Goal: Task Accomplishment & Management: Use online tool/utility

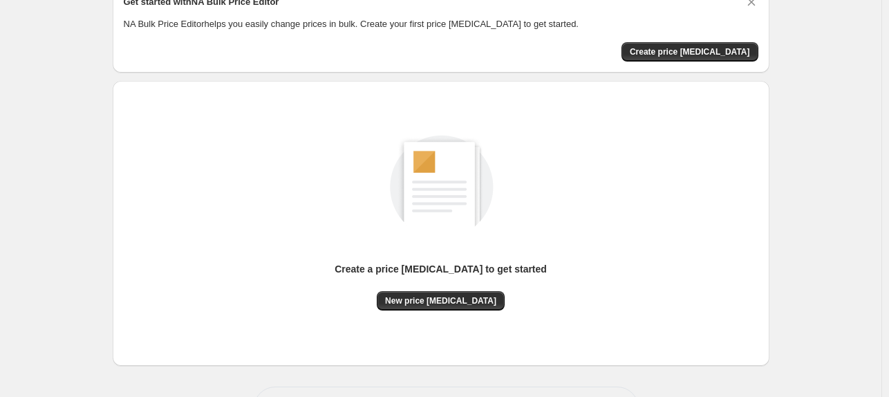
scroll to position [121, 0]
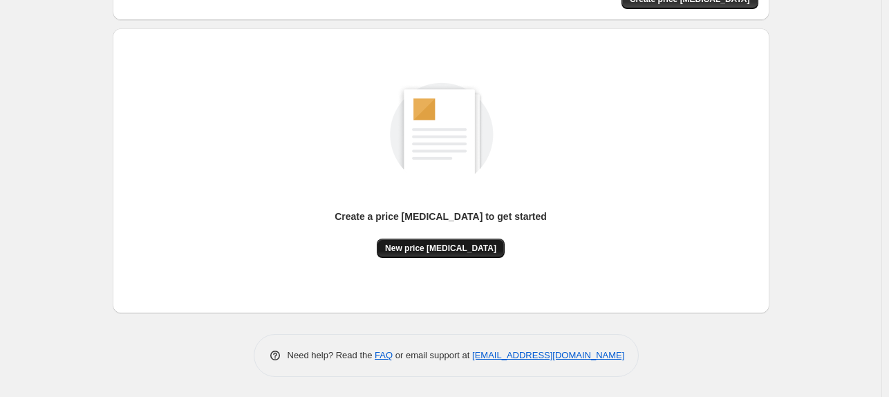
click at [456, 245] on span "New price [MEDICAL_DATA]" at bounding box center [440, 248] width 111 height 11
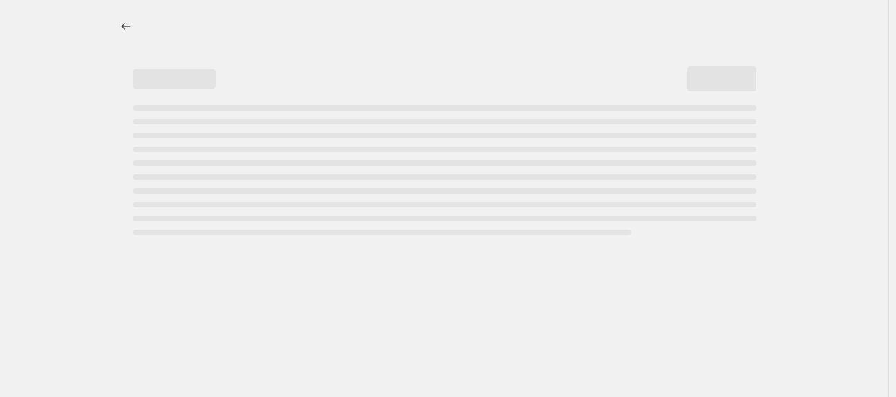
select select "percentage"
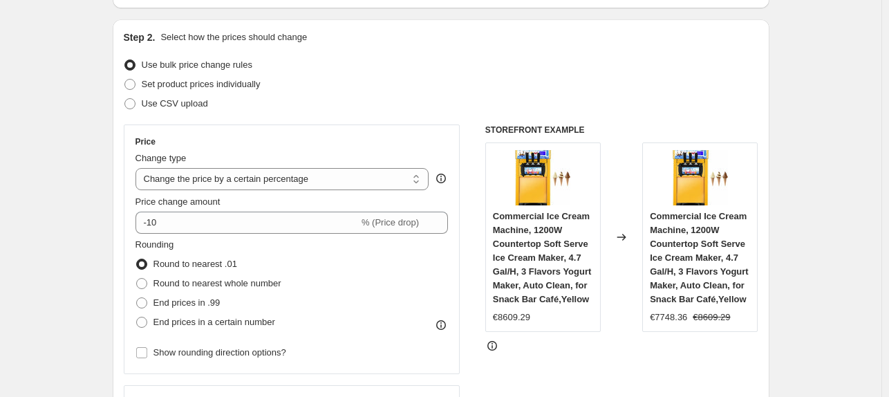
scroll to position [138, 0]
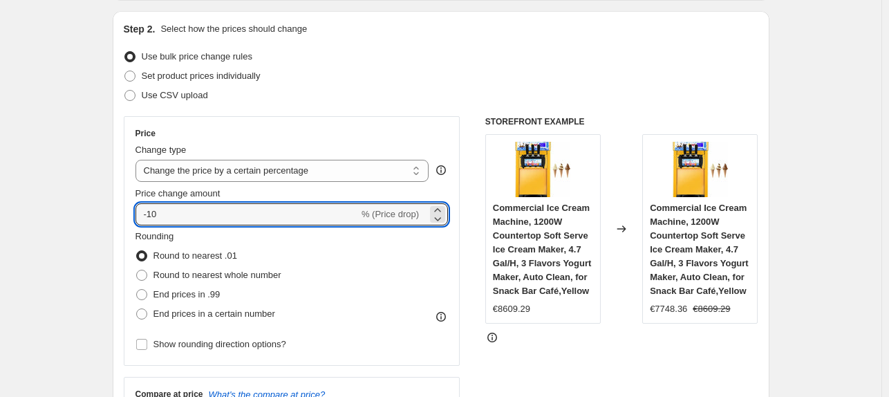
drag, startPoint x: 188, startPoint y: 212, endPoint x: 152, endPoint y: 225, distance: 38.3
click at [152, 225] on div "Price Change type Change the price to a certain amount Change the price by a ce…" at bounding box center [291, 241] width 313 height 226
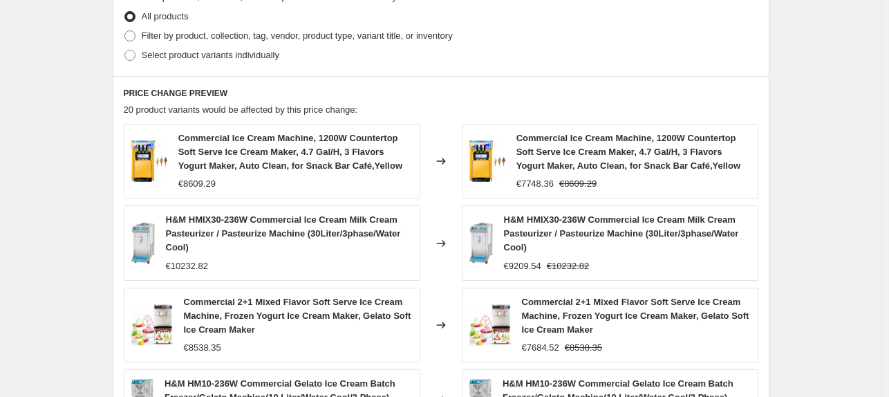
type input "-30"
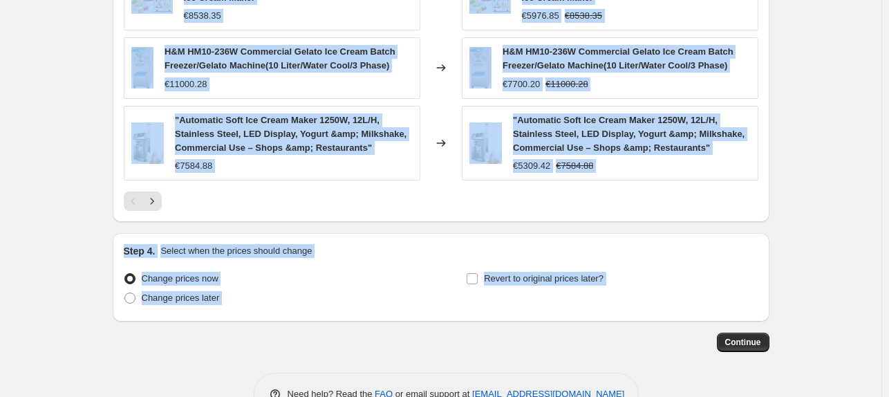
scroll to position [1061, 0]
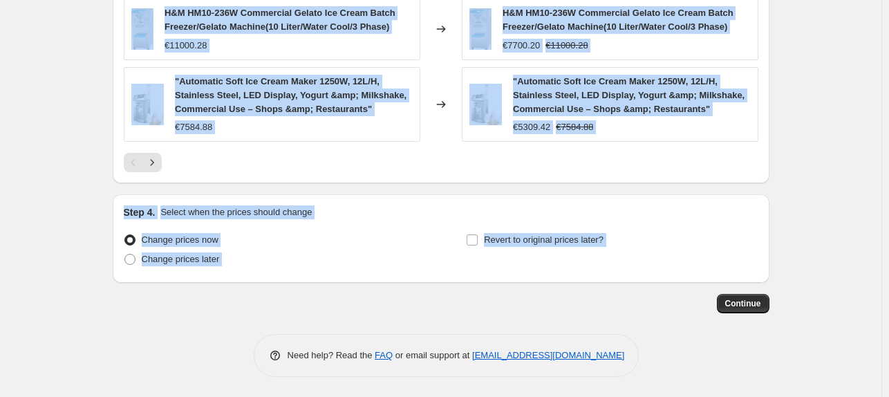
drag, startPoint x: 354, startPoint y: 104, endPoint x: 696, endPoint y: 280, distance: 383.8
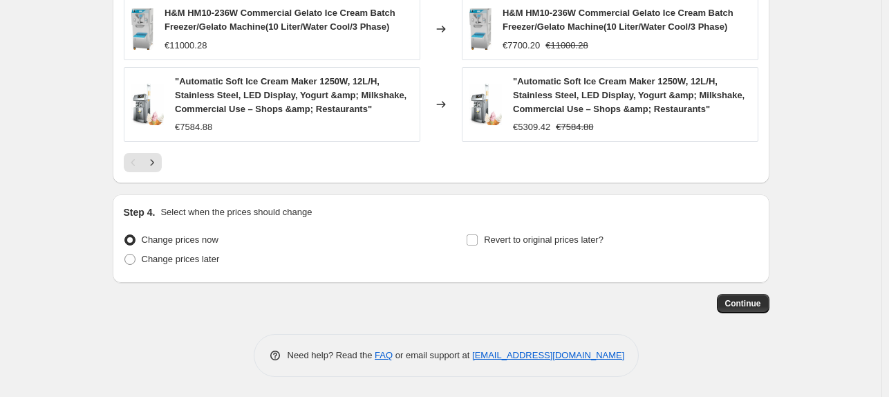
click at [759, 299] on span "Continue" at bounding box center [743, 303] width 36 height 11
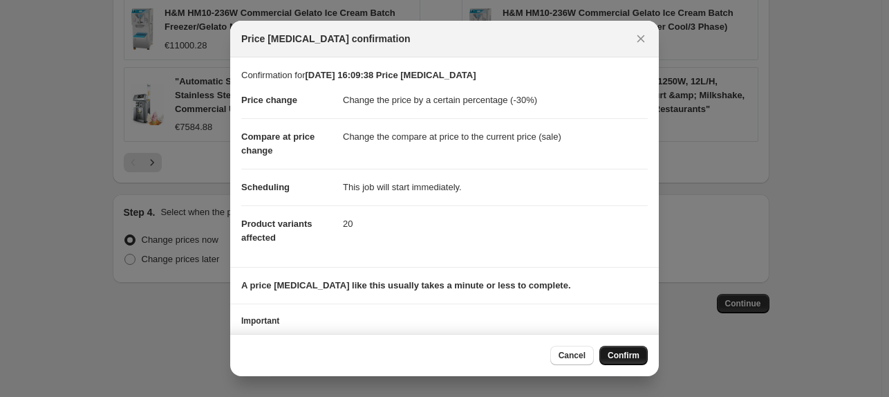
click at [620, 354] on span "Confirm" at bounding box center [623, 355] width 32 height 11
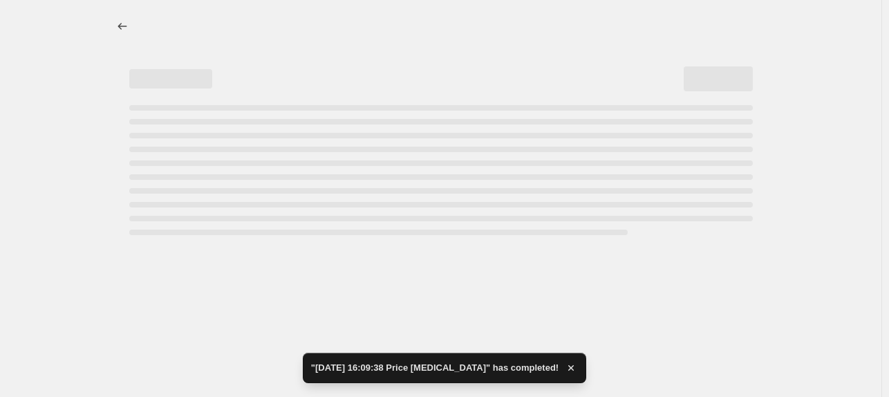
select select "percentage"
